Goal: Check status: Check status

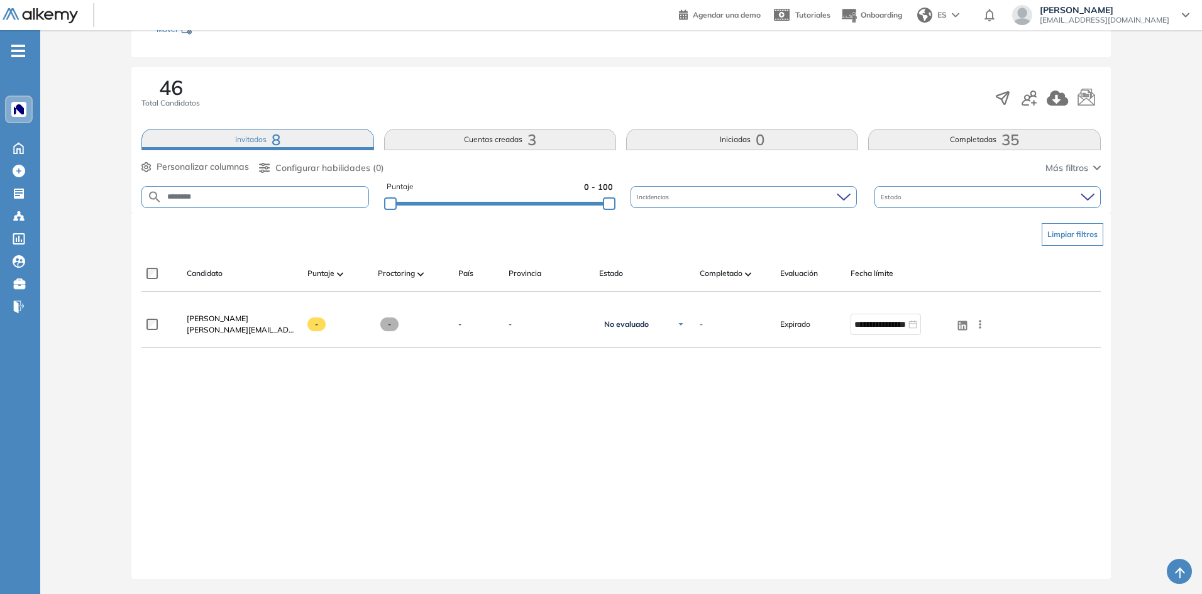
click at [923, 140] on button "Completadas 35" at bounding box center [984, 139] width 232 height 21
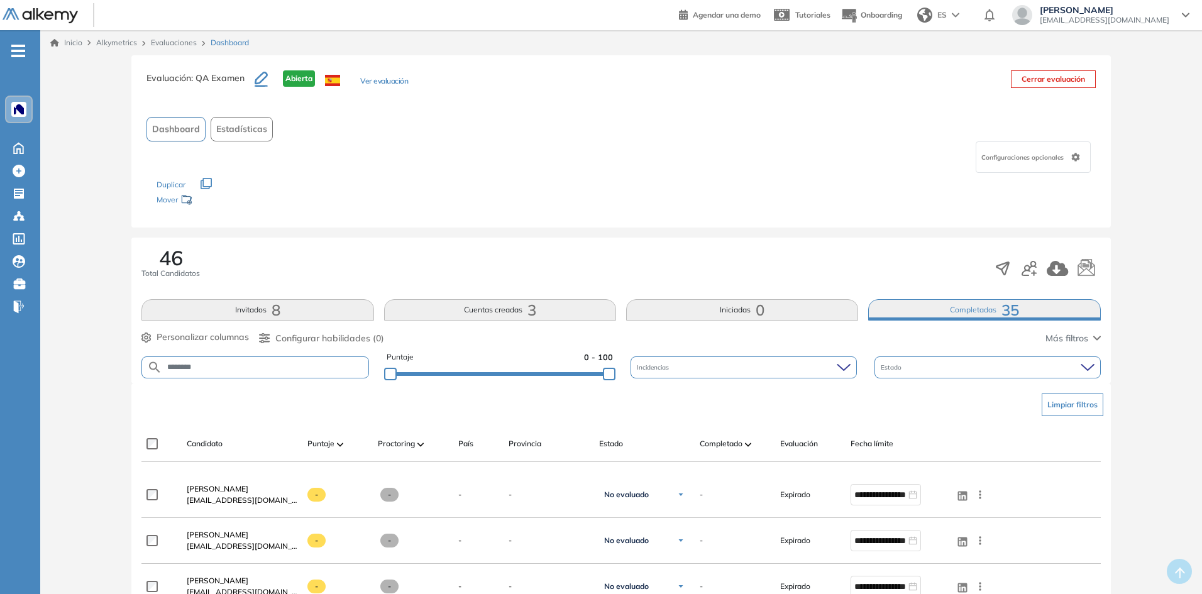
click at [326, 305] on button "Invitados 8" at bounding box center [257, 309] width 232 height 21
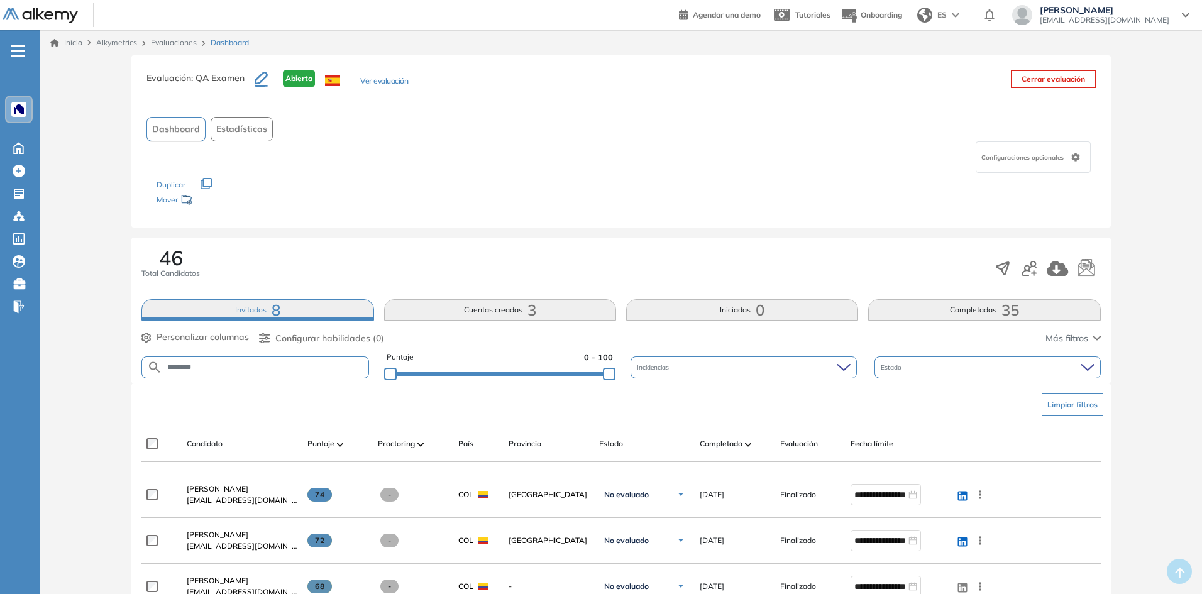
click at [952, 311] on button "Completadas 35" at bounding box center [984, 309] width 232 height 21
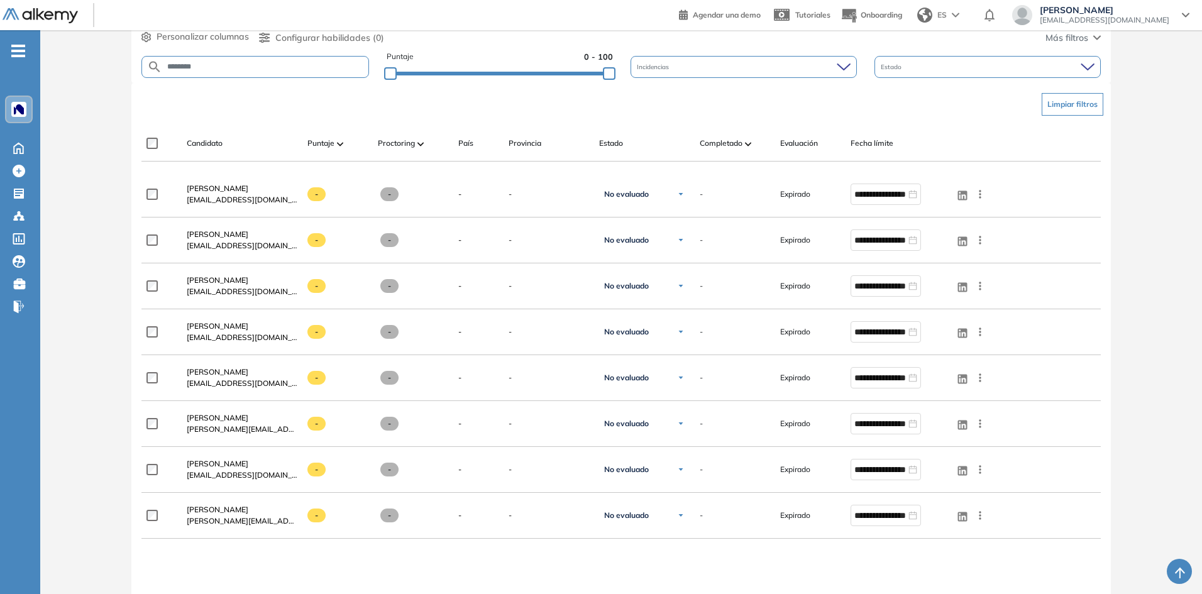
scroll to position [177, 0]
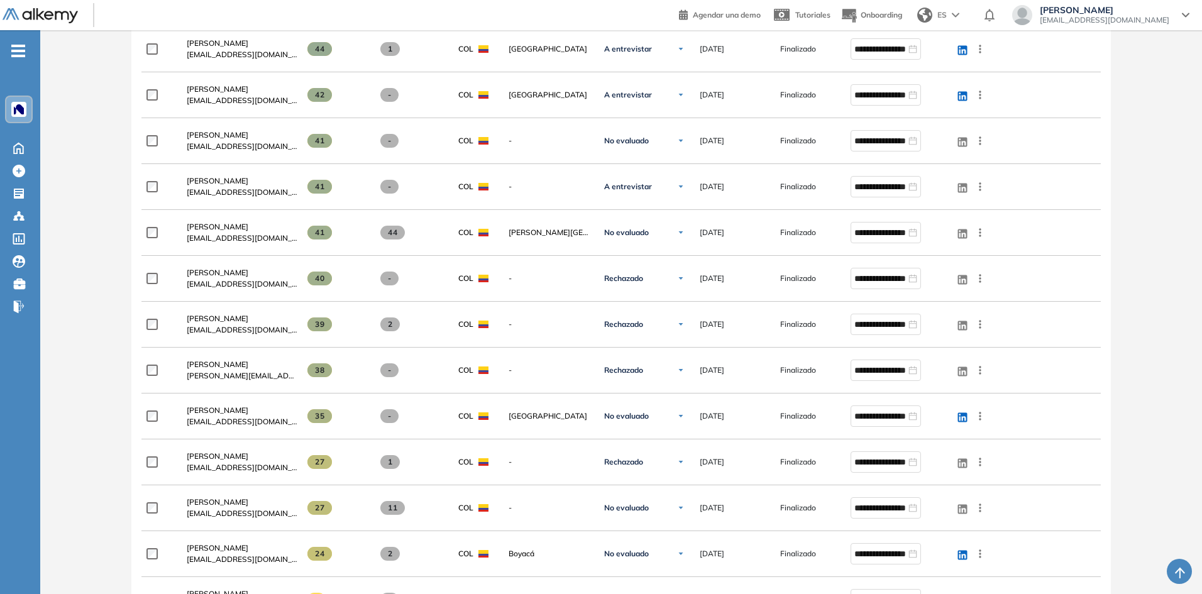
scroll to position [754, 0]
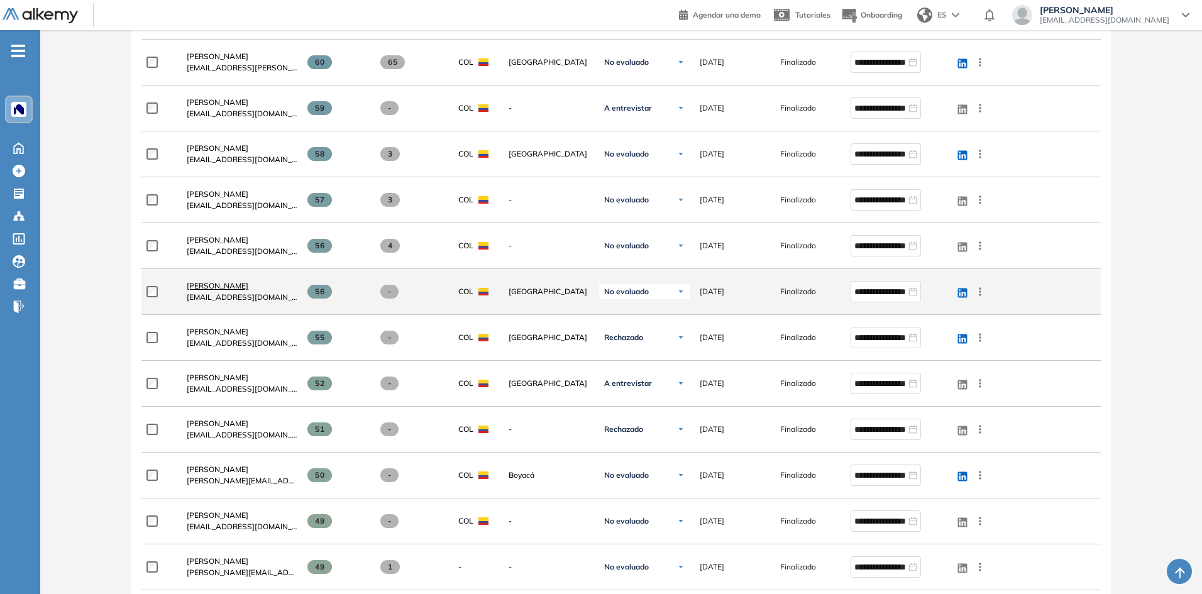
click at [214, 282] on span "[PERSON_NAME]" at bounding box center [218, 285] width 62 height 9
